Goal: Transaction & Acquisition: Obtain resource

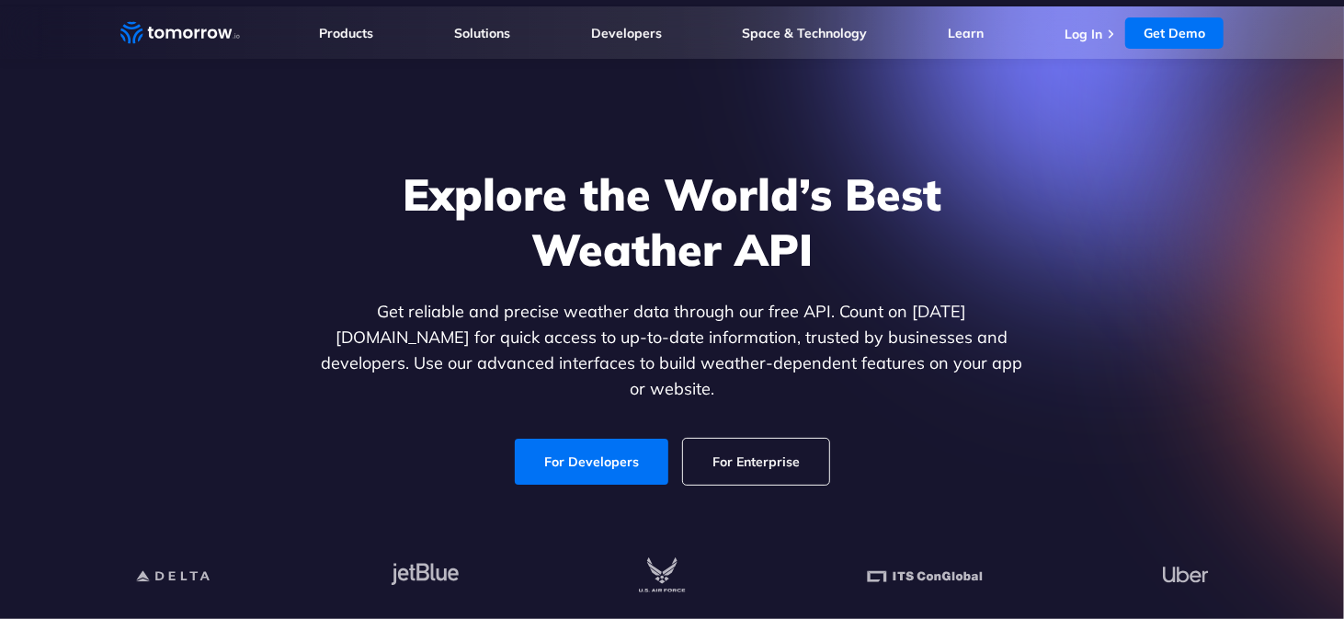
scroll to position [92, 0]
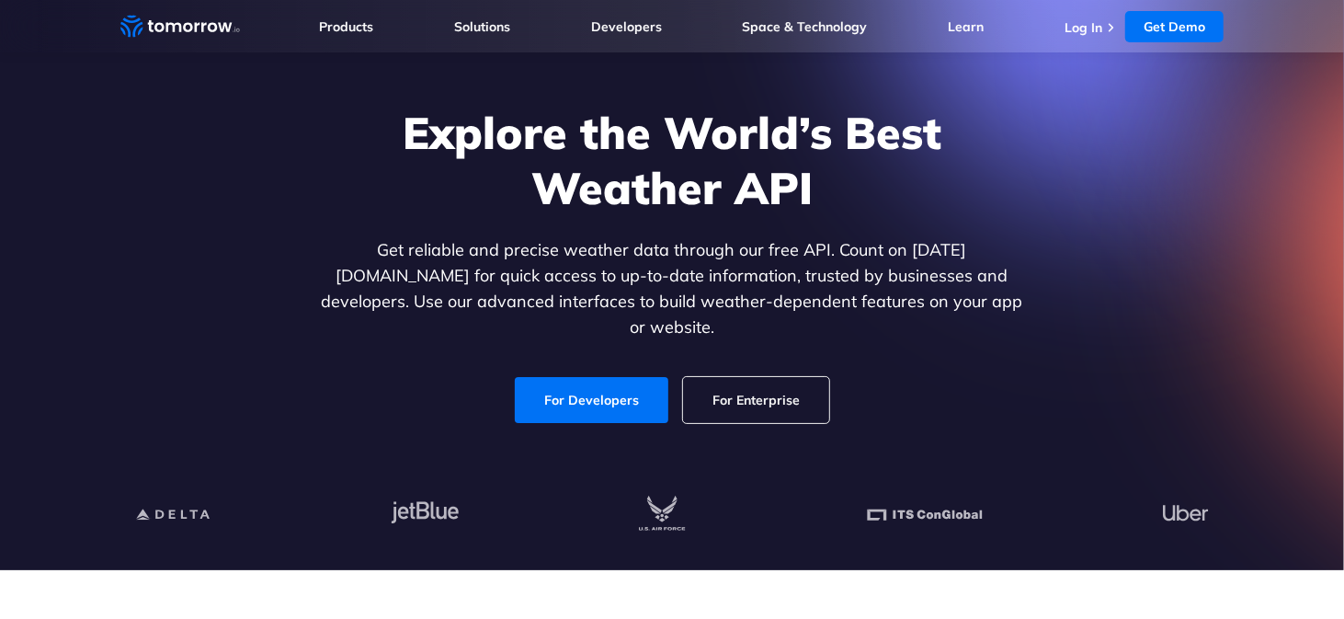
click at [637, 388] on link "For Developers" at bounding box center [592, 400] width 154 height 46
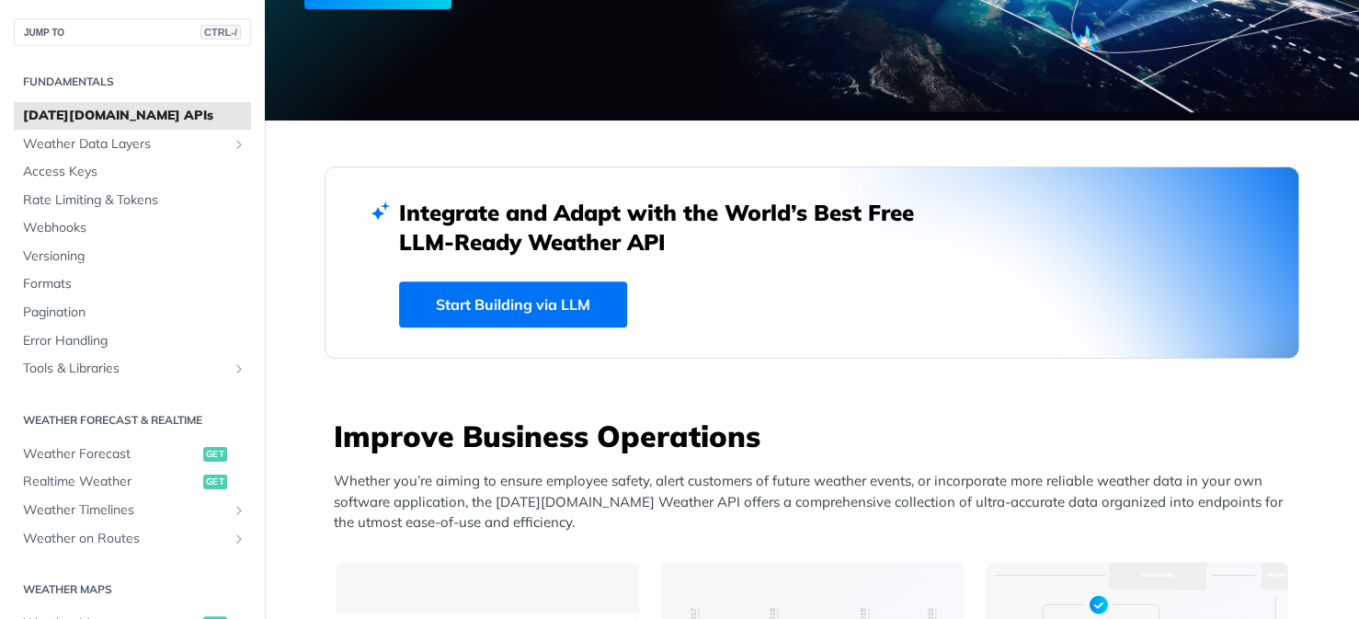
scroll to position [552, 0]
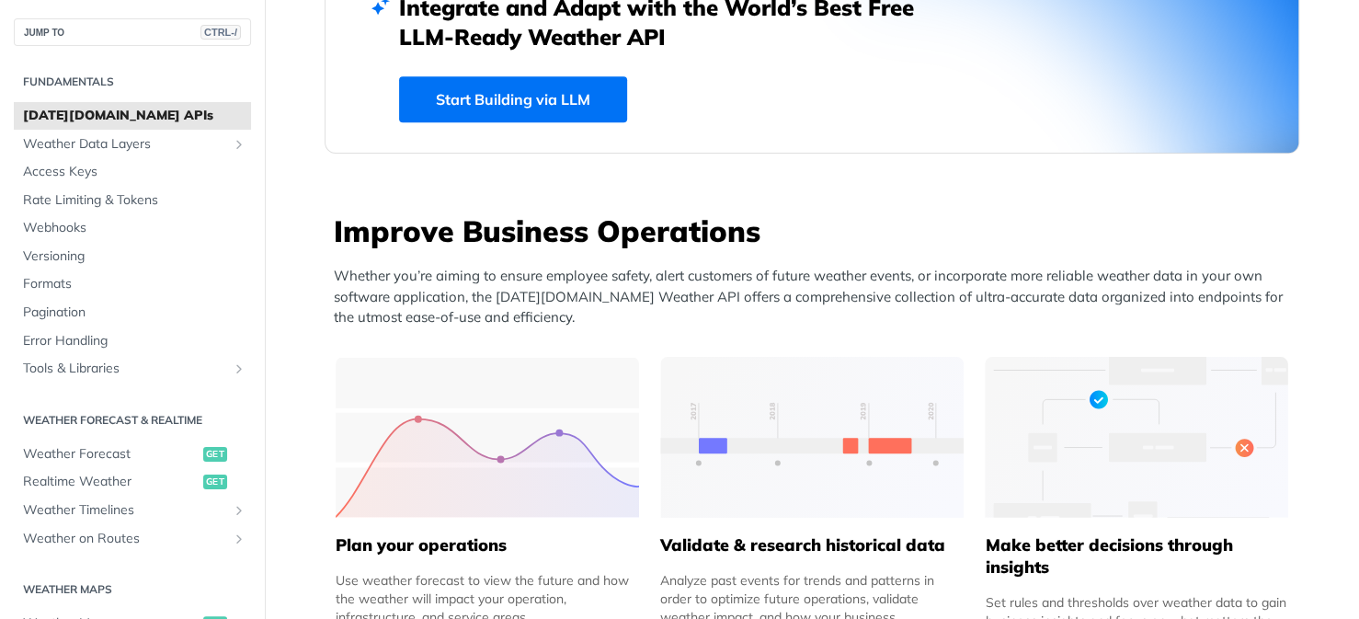
click at [610, 260] on div "Improve Business Operations Whether you’re aiming to ensure employee safety, al…" at bounding box center [816, 276] width 965 height 131
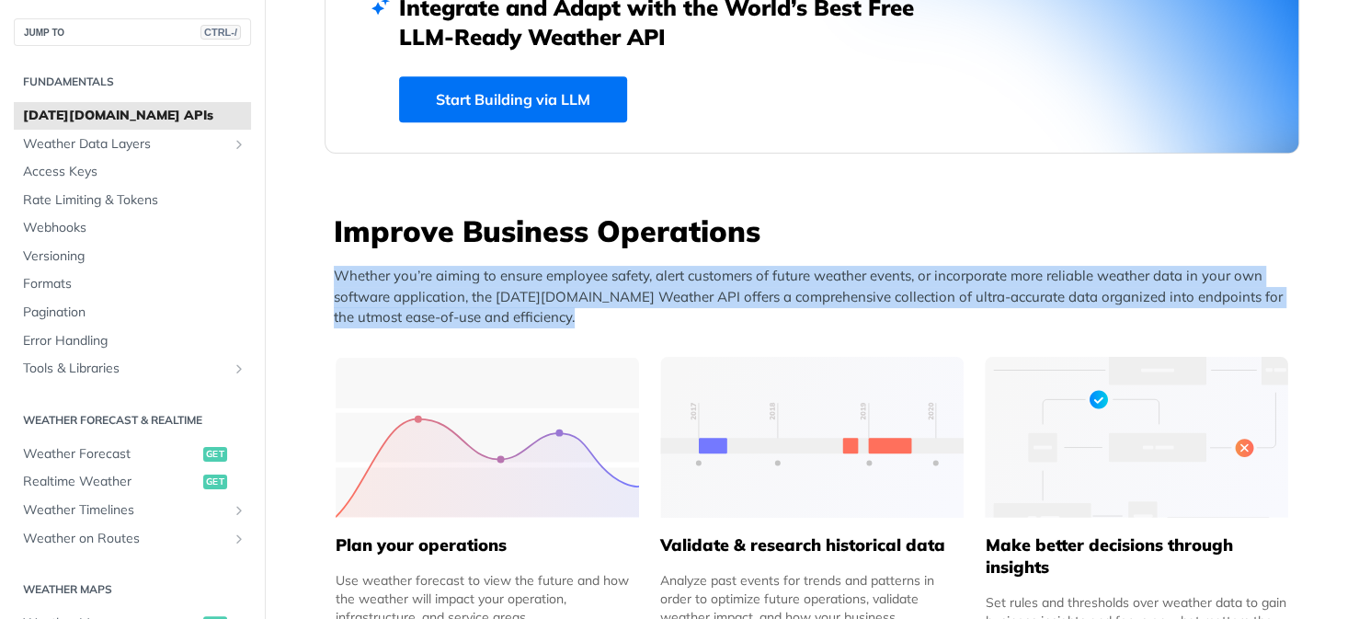
click at [610, 260] on div "Improve Business Operations Whether you’re aiming to ensure employee safety, al…" at bounding box center [816, 276] width 965 height 131
click at [618, 311] on p "Whether you’re aiming to ensure employee safety, alert customers of future weat…" at bounding box center [816, 297] width 965 height 63
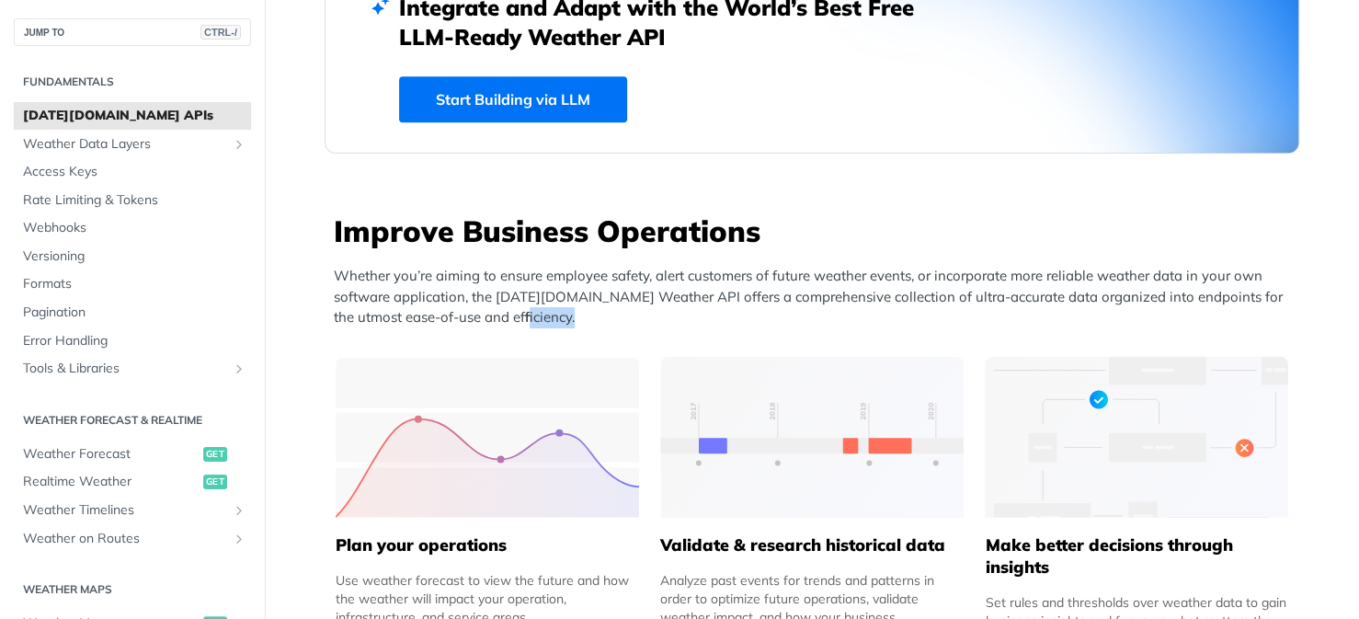
click at [618, 311] on p "Whether you’re aiming to ensure employee safety, alert customers of future weat…" at bounding box center [816, 297] width 965 height 63
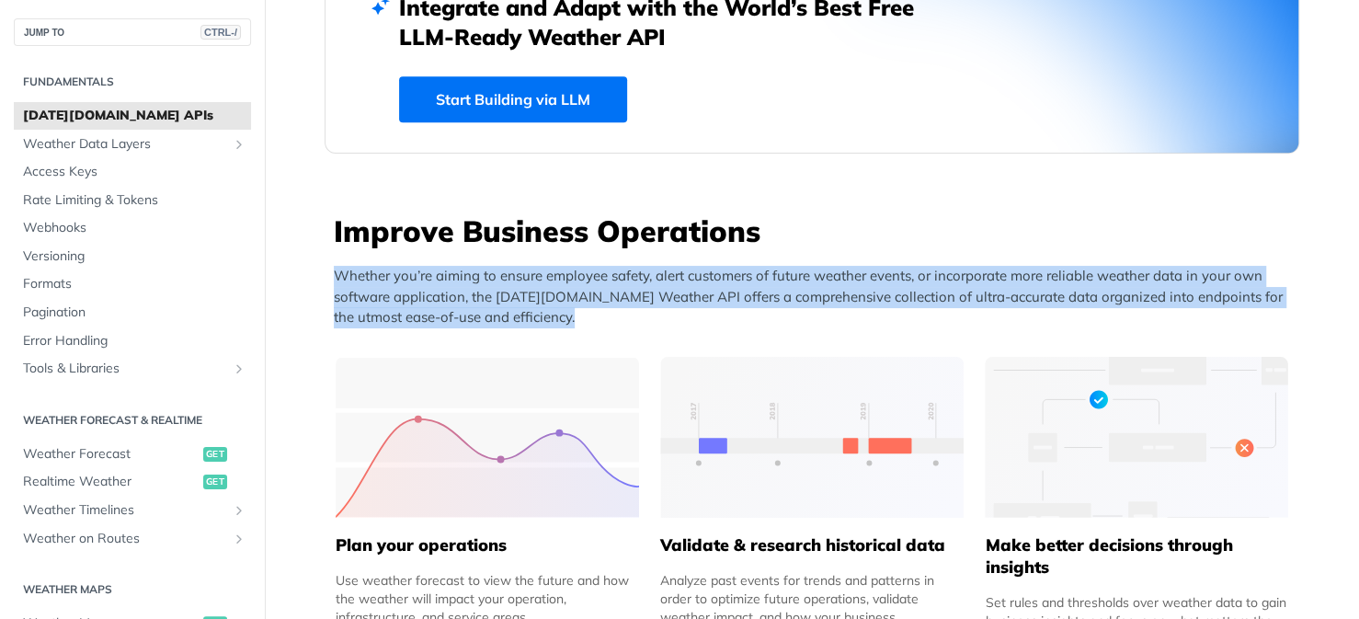
click at [618, 311] on p "Whether you’re aiming to ensure employee safety, alert customers of future weat…" at bounding box center [816, 297] width 965 height 63
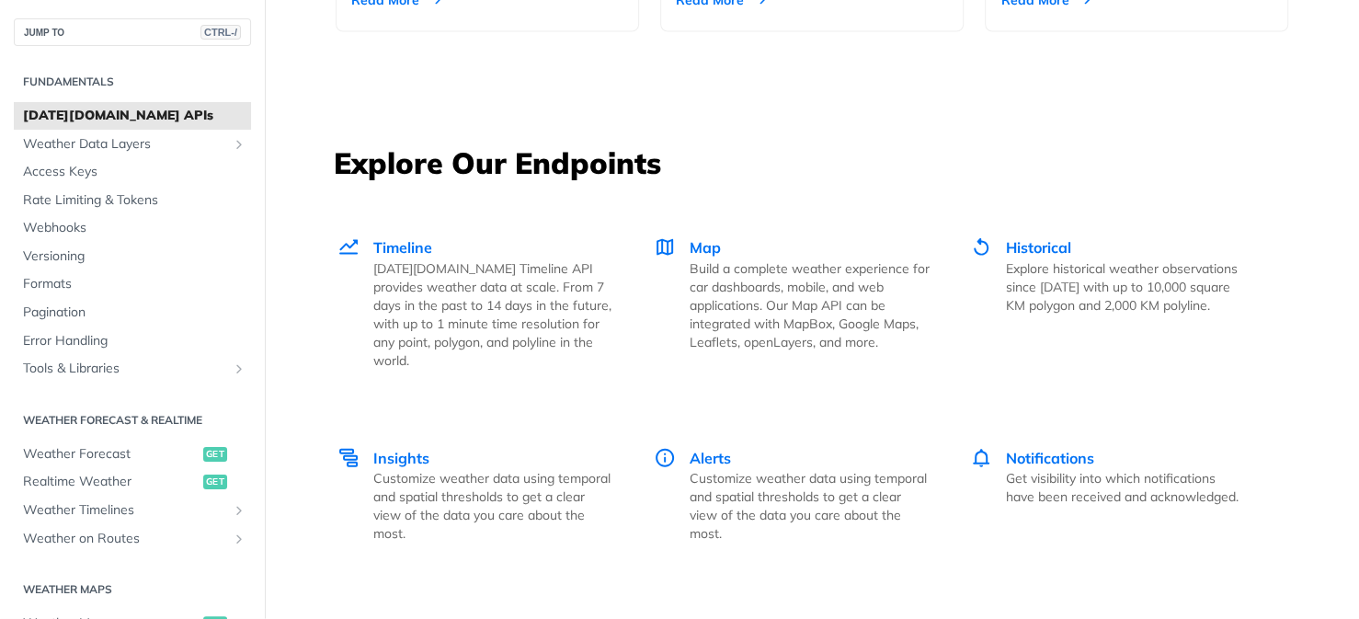
scroll to position [2482, 0]
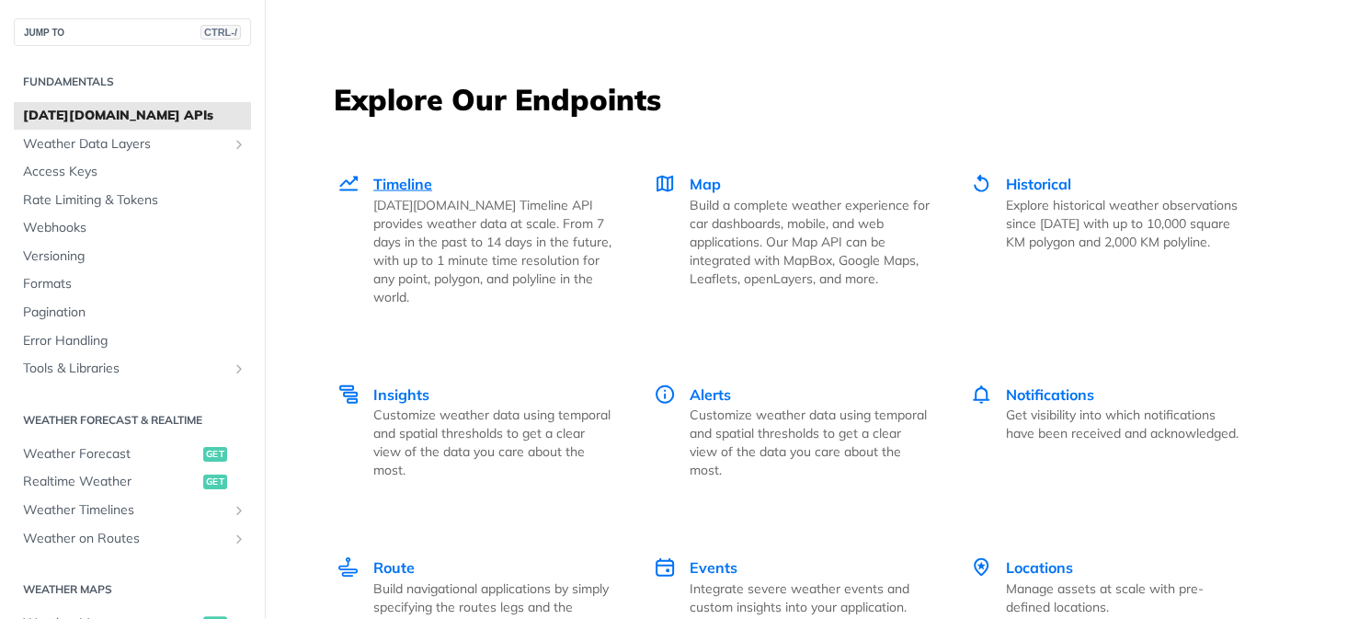
click at [441, 235] on p "Tomorrow.io Timeline API provides weather data at scale. From 7 days in the pas…" at bounding box center [493, 251] width 240 height 110
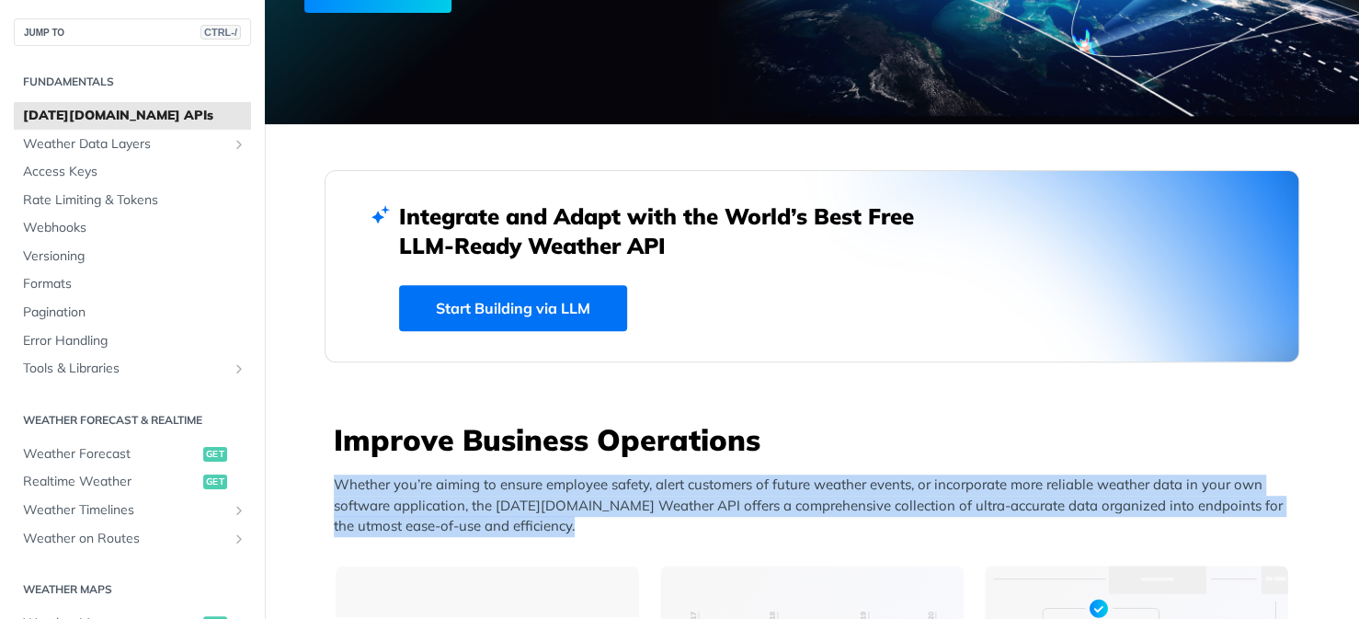
scroll to position [0, 0]
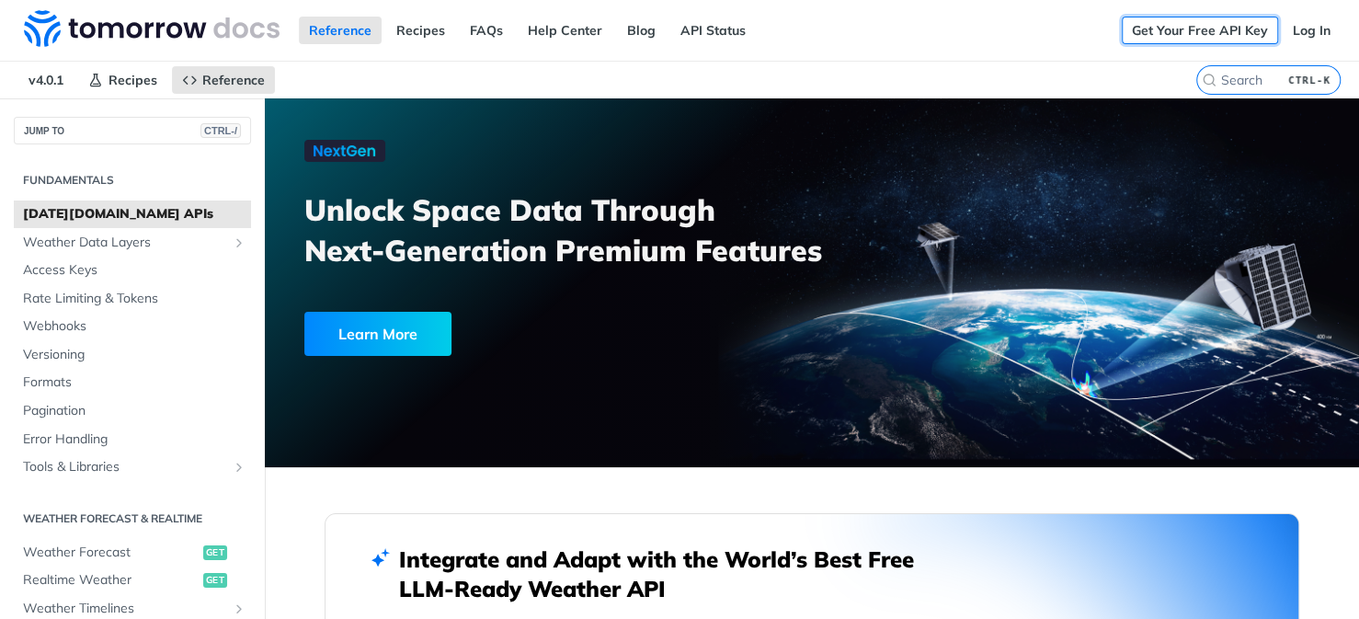
click at [1213, 39] on link "Get Your Free API Key" at bounding box center [1200, 31] width 156 height 28
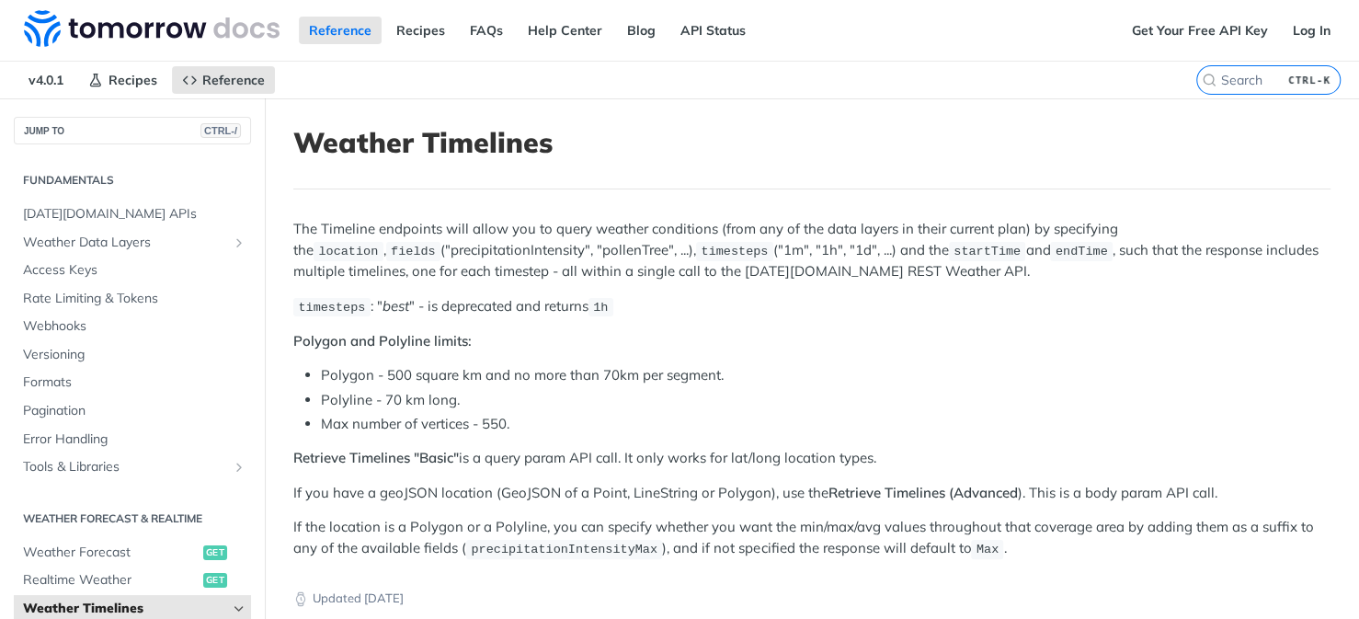
scroll to position [285, 0]
